Goal: Information Seeking & Learning: Learn about a topic

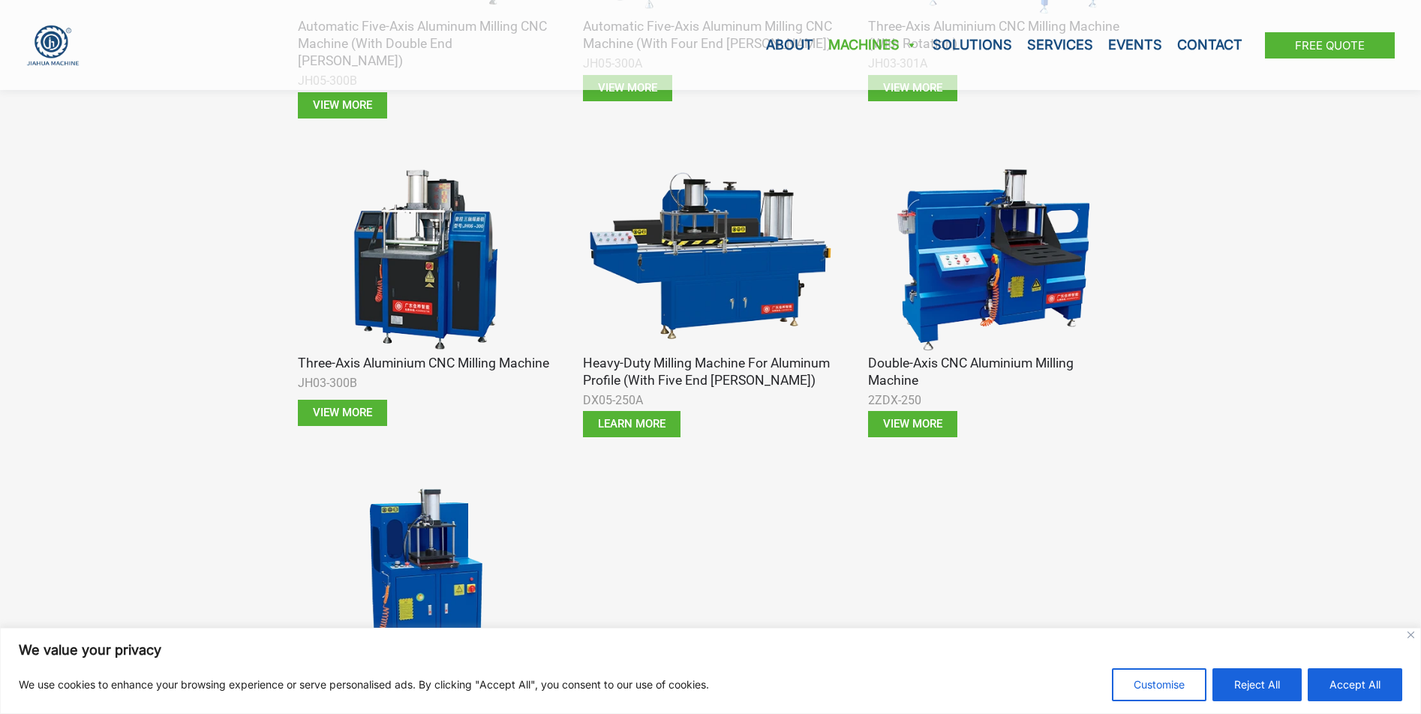
scroll to position [2101, 0]
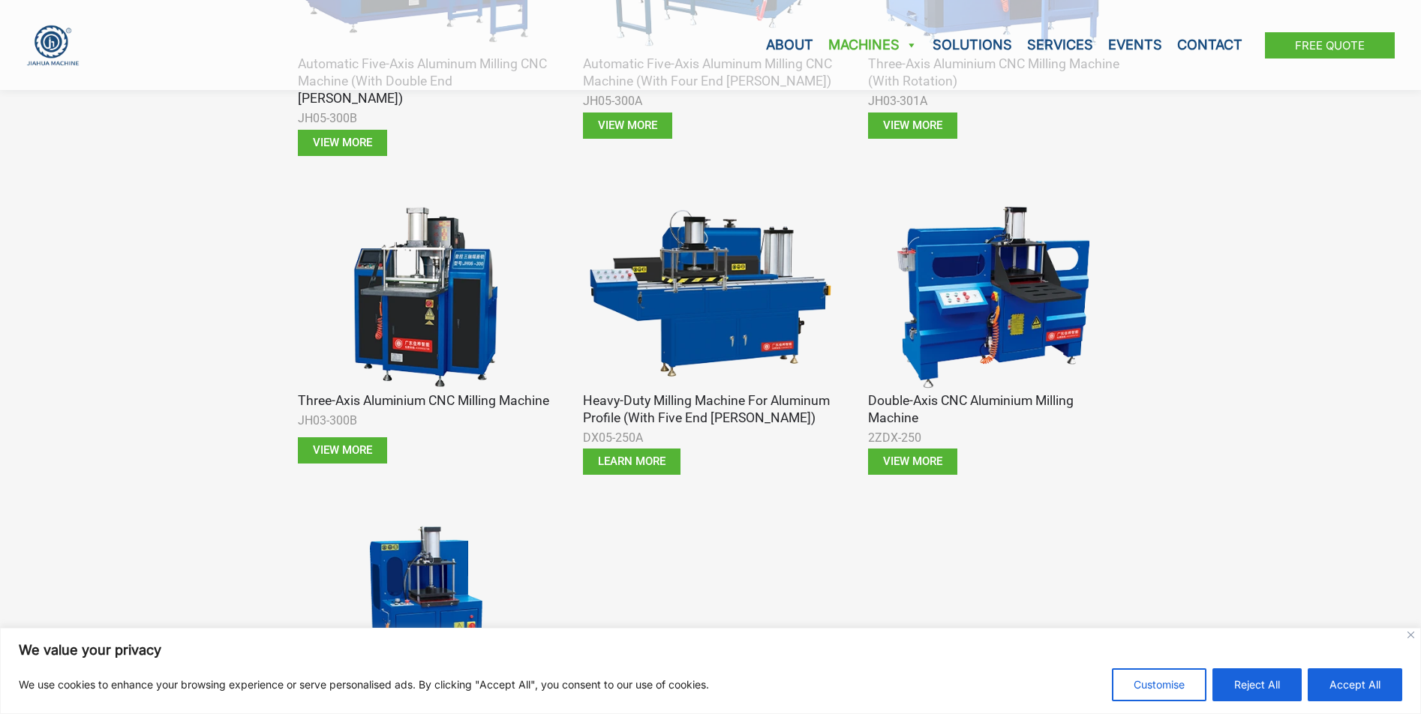
click at [402, 299] on img at bounding box center [425, 296] width 255 height 191
click at [331, 445] on span "View more" at bounding box center [342, 450] width 59 height 11
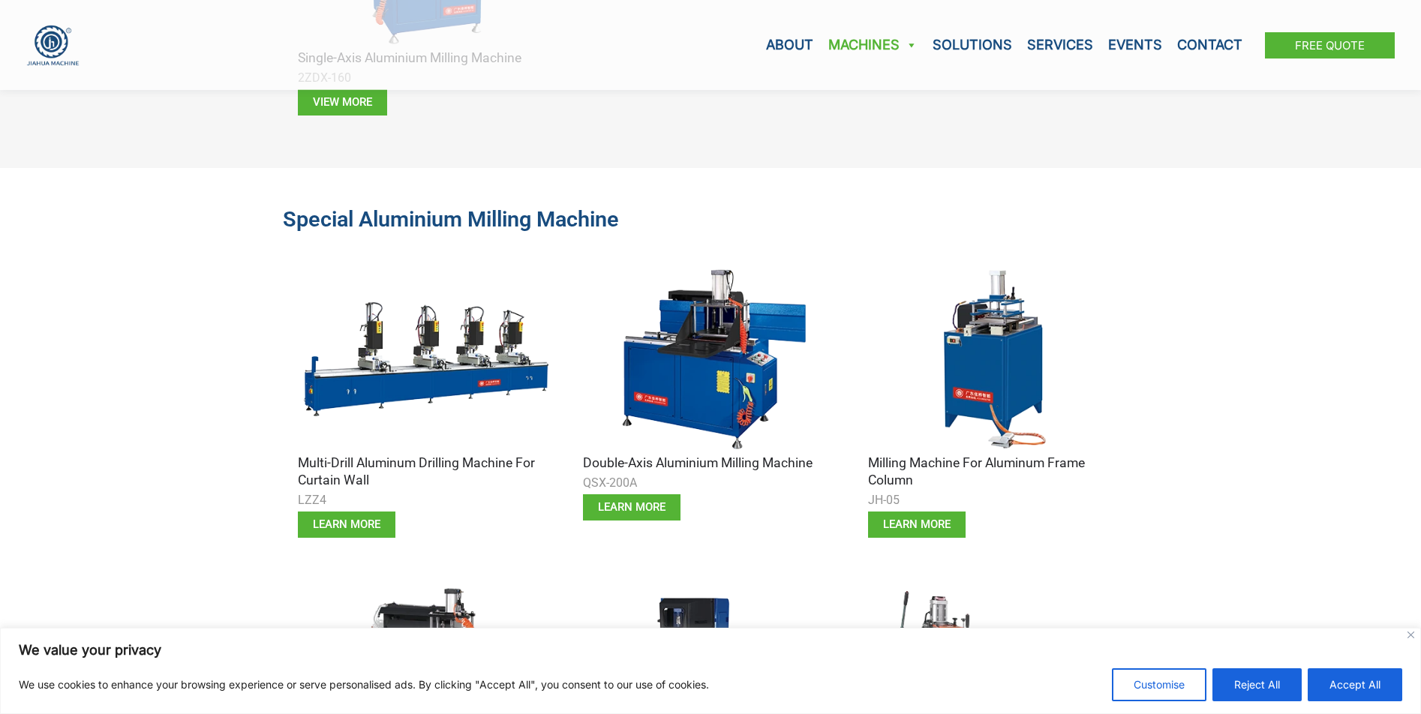
scroll to position [2851, 0]
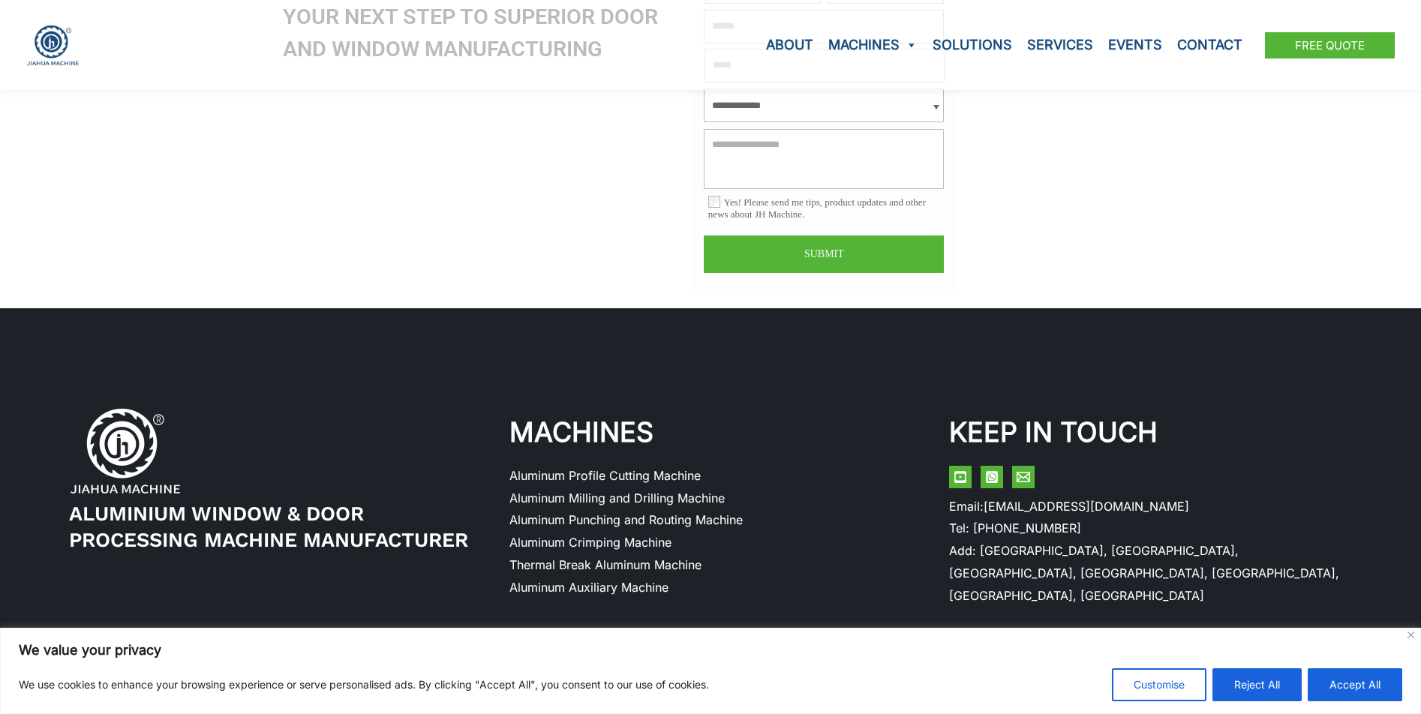
scroll to position [1934, 0]
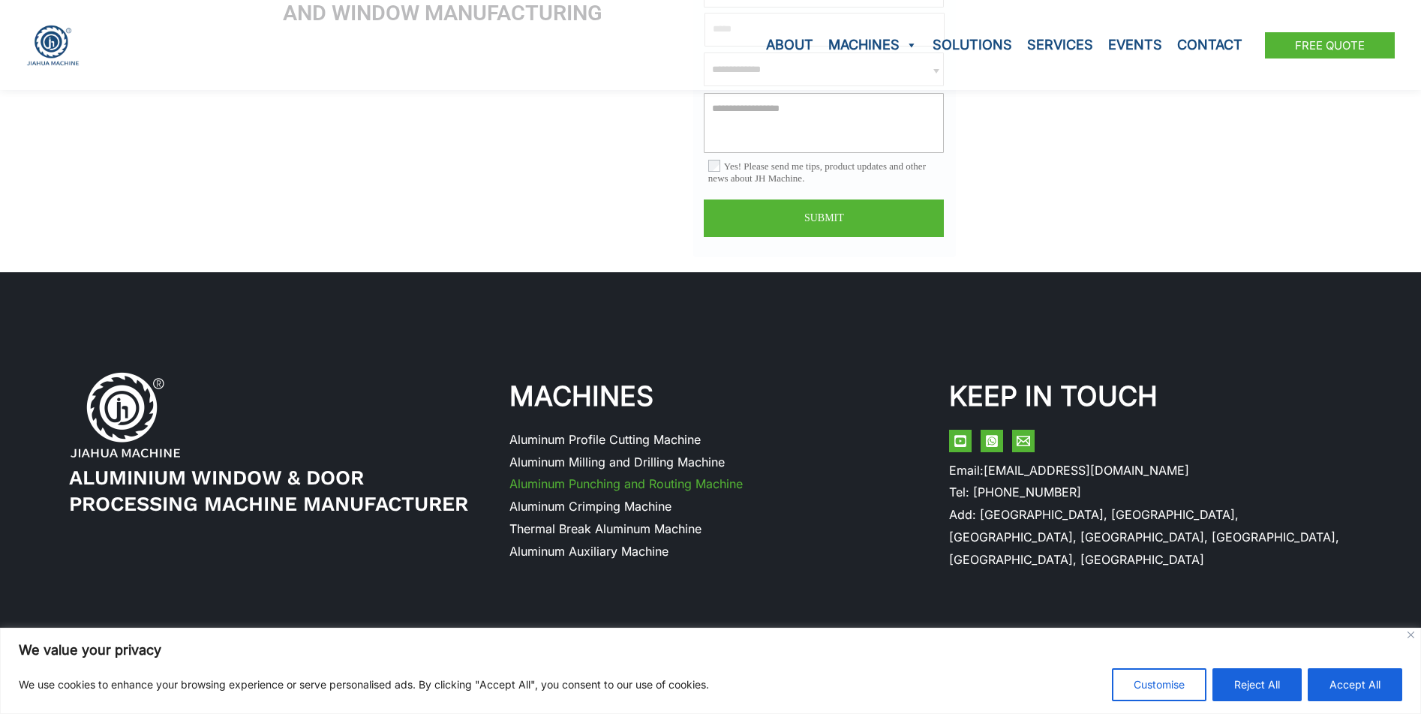
click at [710, 485] on link "Aluminum Punching and Routing Machine" at bounding box center [625, 483] width 233 height 15
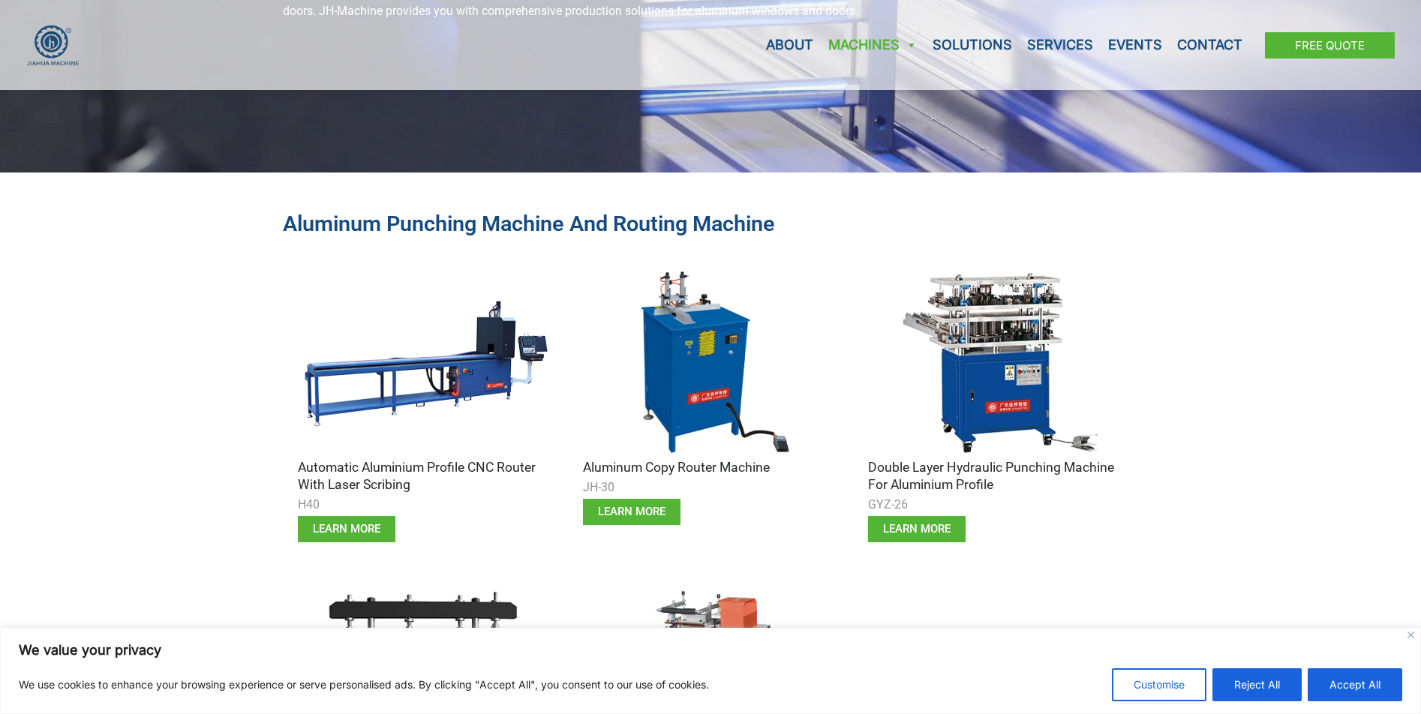
scroll to position [300, 0]
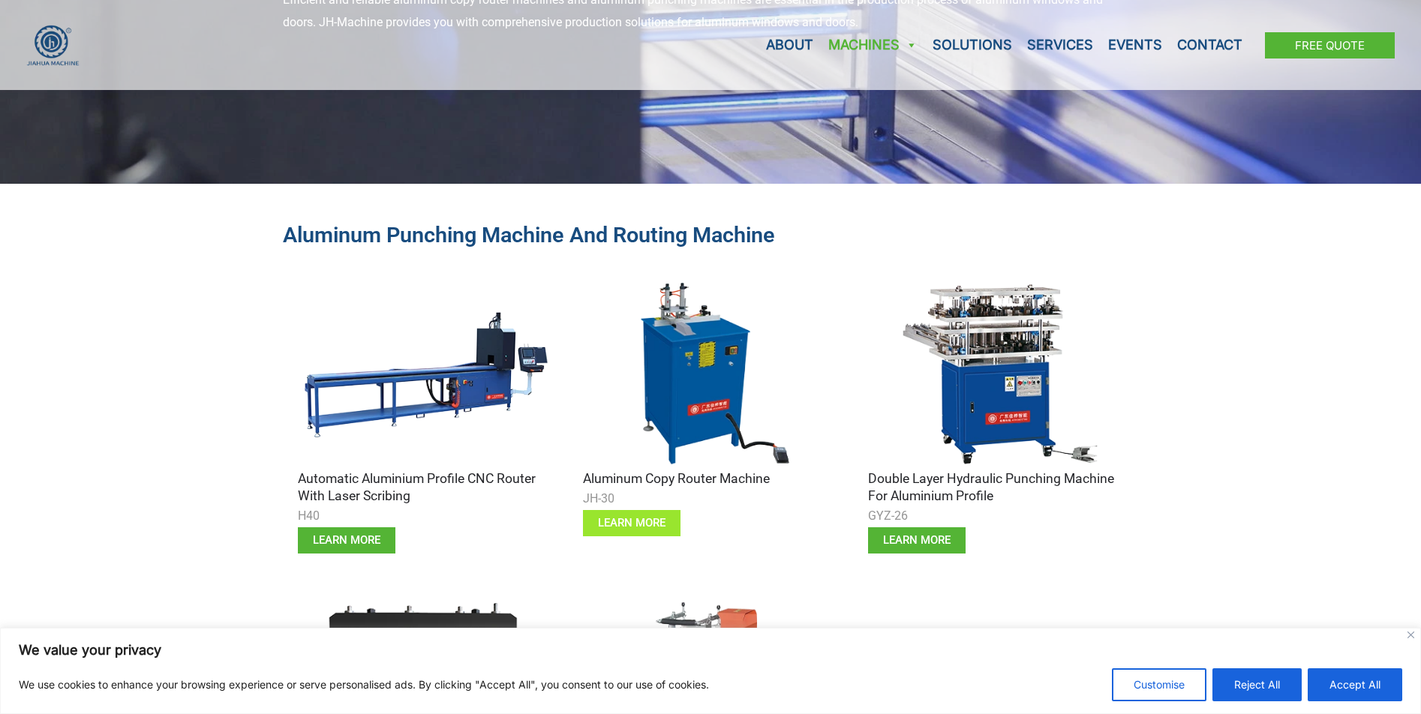
click at [653, 513] on link "learn more" at bounding box center [632, 523] width 98 height 26
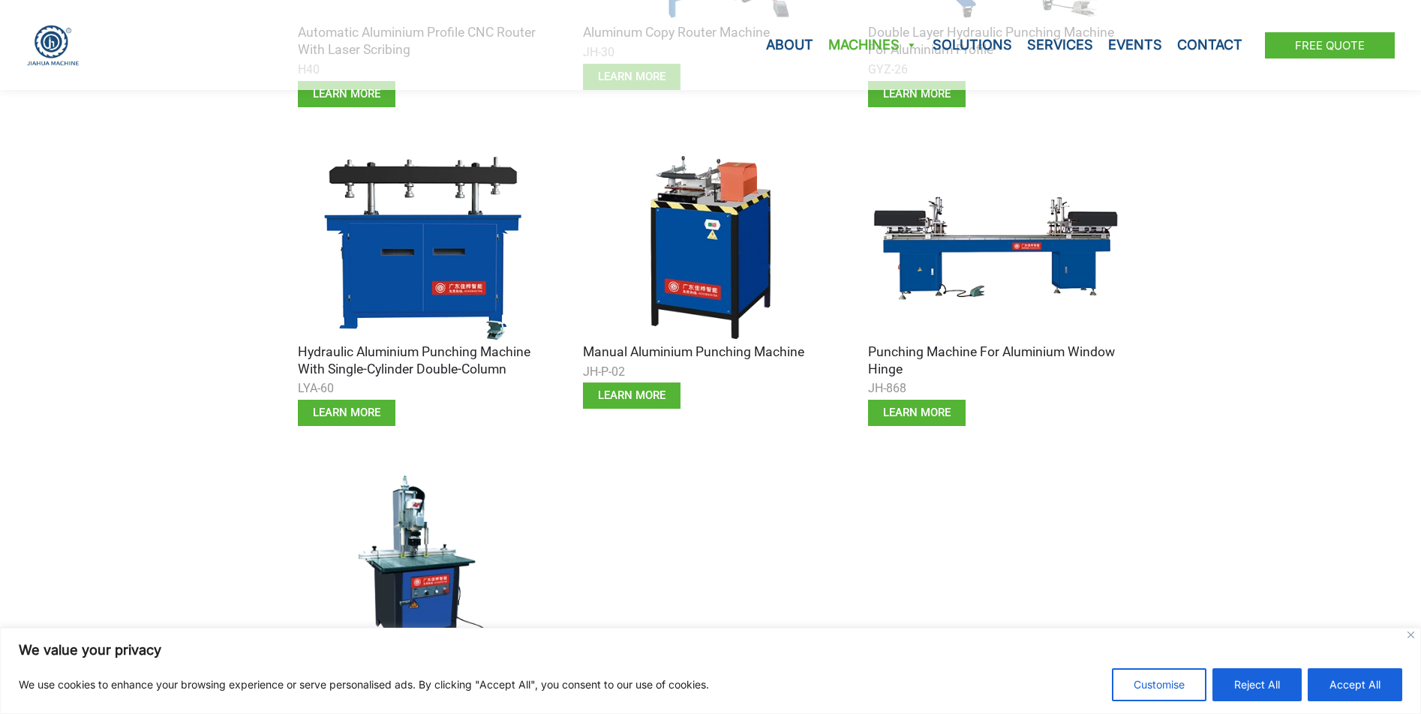
scroll to position [750, 0]
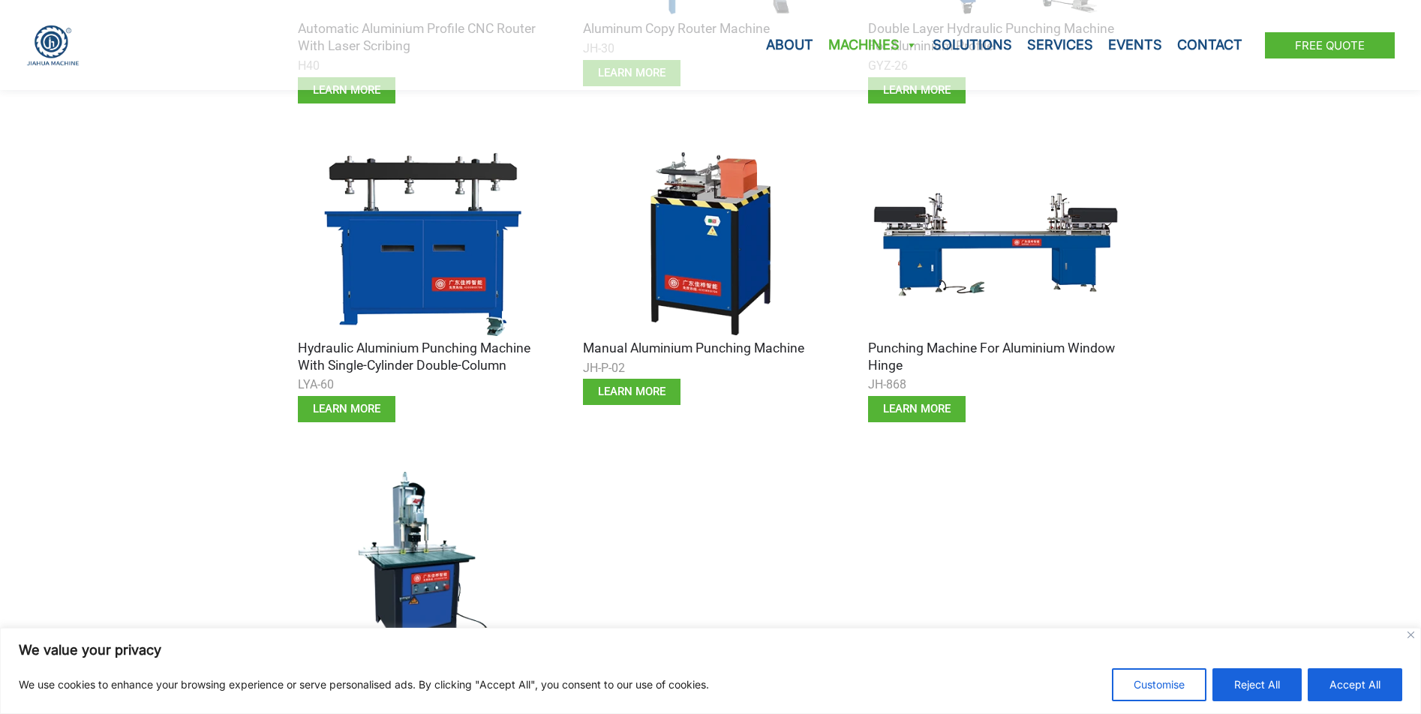
click at [433, 561] on img at bounding box center [425, 562] width 255 height 191
click at [433, 562] on img at bounding box center [425, 562] width 255 height 191
click at [419, 570] on img at bounding box center [425, 562] width 255 height 191
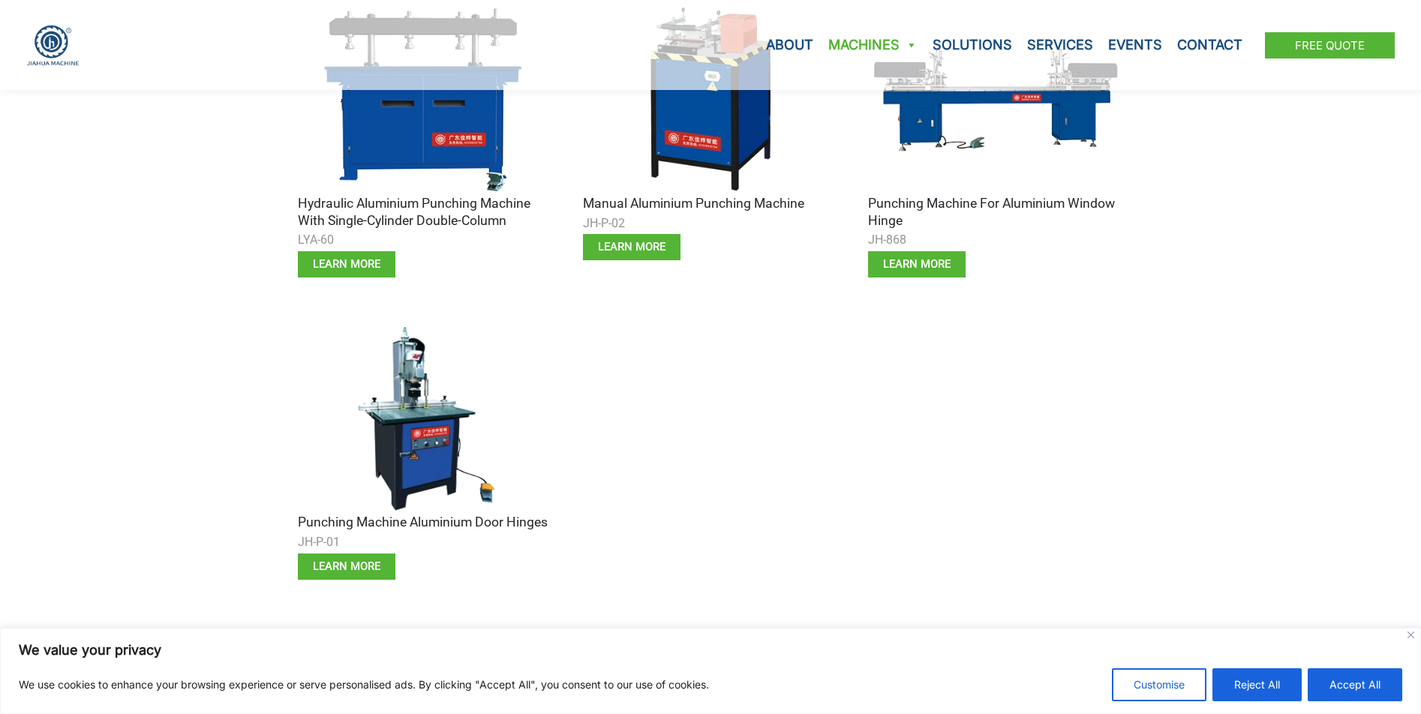
scroll to position [975, 0]
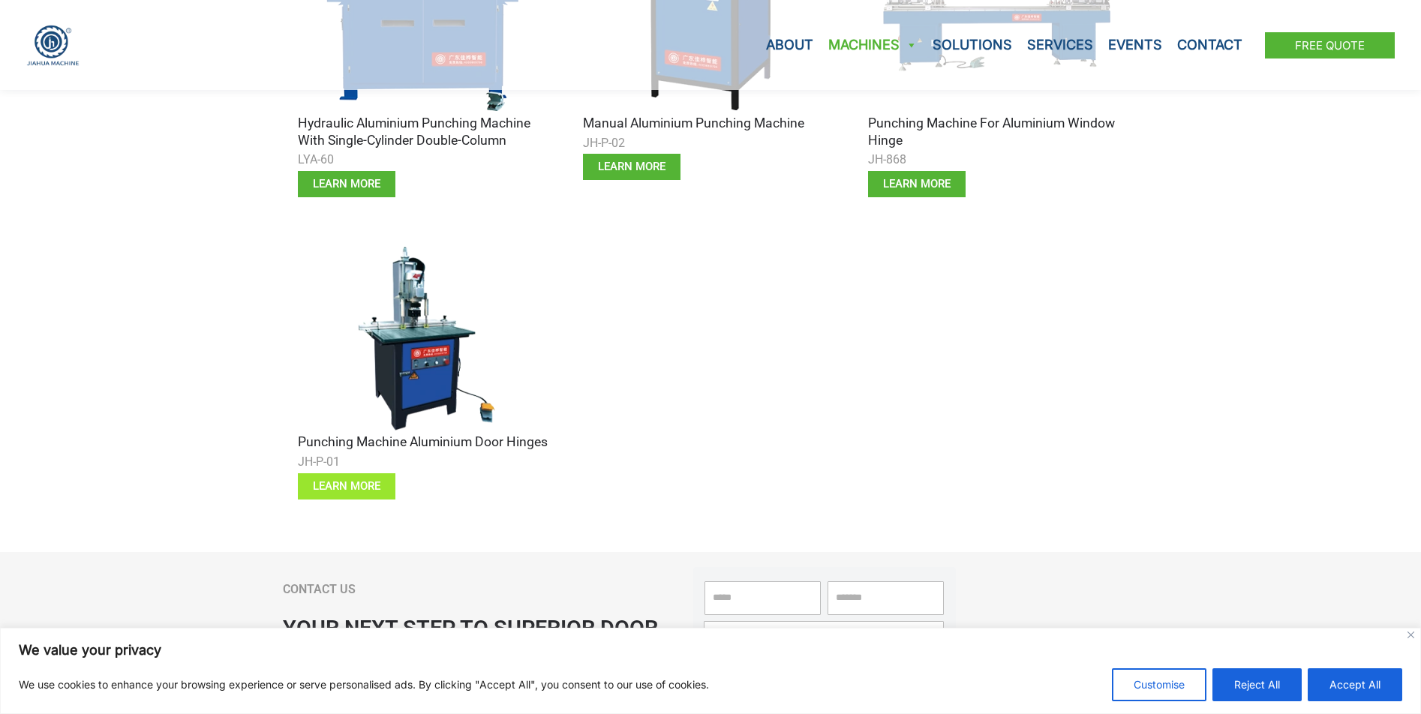
click at [352, 488] on span "learn more" at bounding box center [347, 486] width 68 height 11
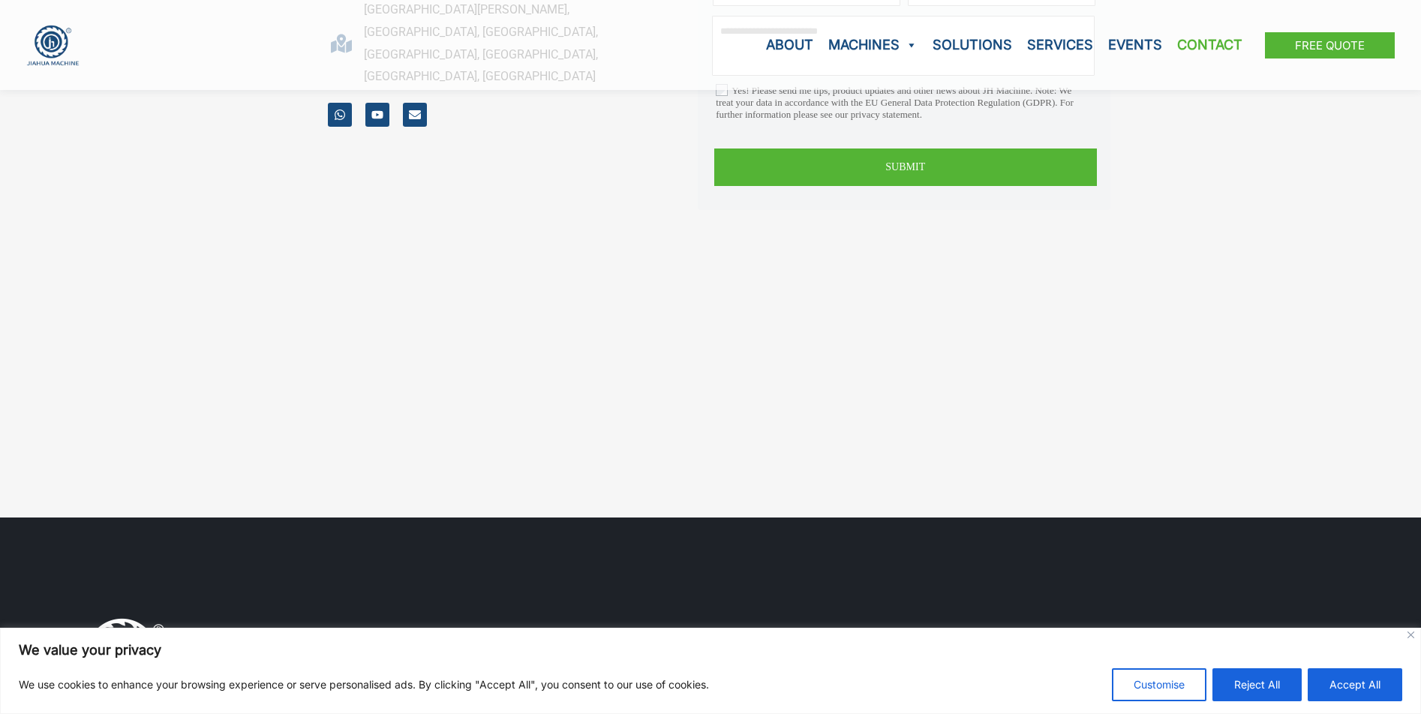
scroll to position [375, 0]
